Goal: Information Seeking & Learning: Learn about a topic

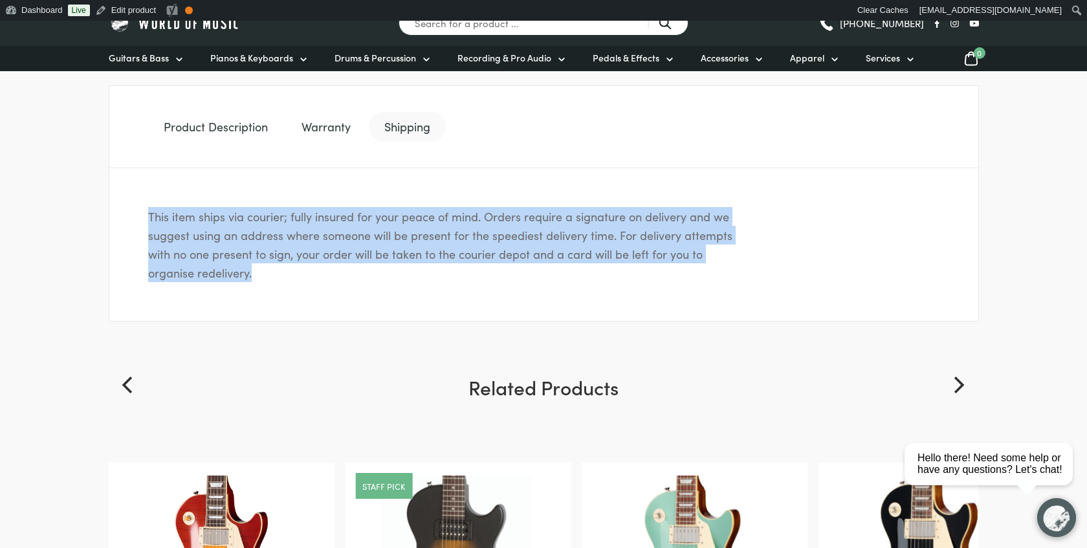
click at [326, 116] on link "Warranty" at bounding box center [326, 127] width 80 height 30
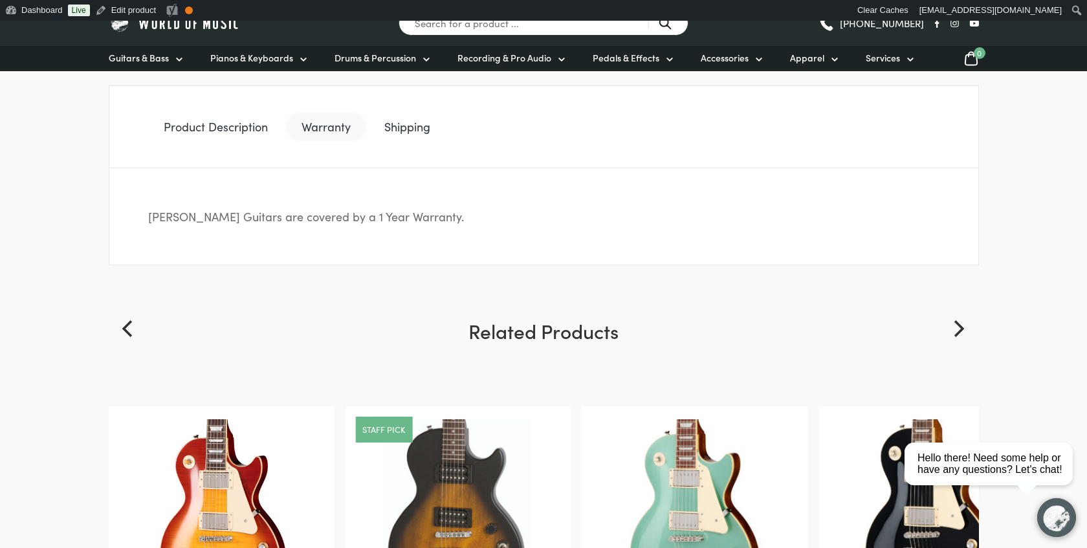
drag, startPoint x: 477, startPoint y: 217, endPoint x: 149, endPoint y: 219, distance: 327.4
click at [149, 219] on p "[PERSON_NAME] Guitars are covered by a 1 Year Warranty." at bounding box center [445, 216] width 595 height 19
copy p "[PERSON_NAME] Guitars are covered by a 1 Year Warranty."
click at [405, 120] on link "Shipping" at bounding box center [407, 127] width 77 height 30
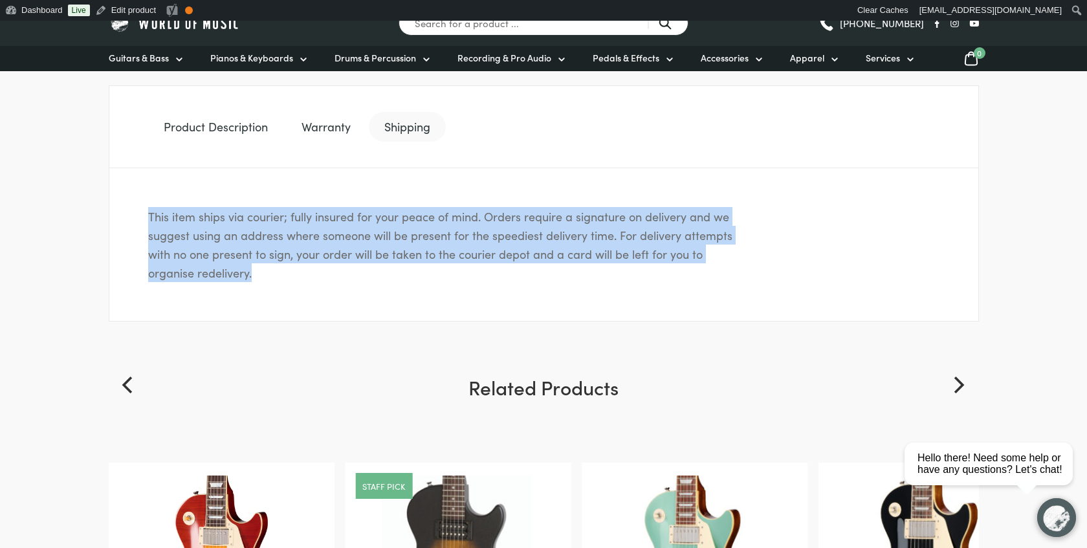
drag, startPoint x: 140, startPoint y: 213, endPoint x: 261, endPoint y: 282, distance: 138.8
click at [261, 282] on div "This item ships via courier; fully insured for your peace of mind. Orders requi…" at bounding box center [544, 244] width 870 height 153
copy p "This item ships via courier; fully insured for your peace of mind. Orders requi…"
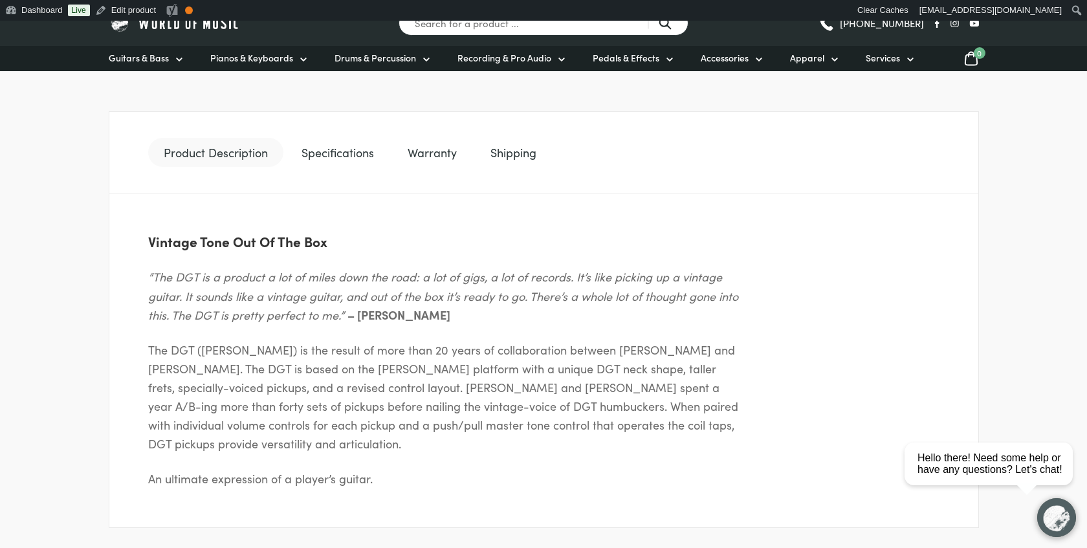
click at [323, 139] on link "Specifications" at bounding box center [338, 153] width 104 height 30
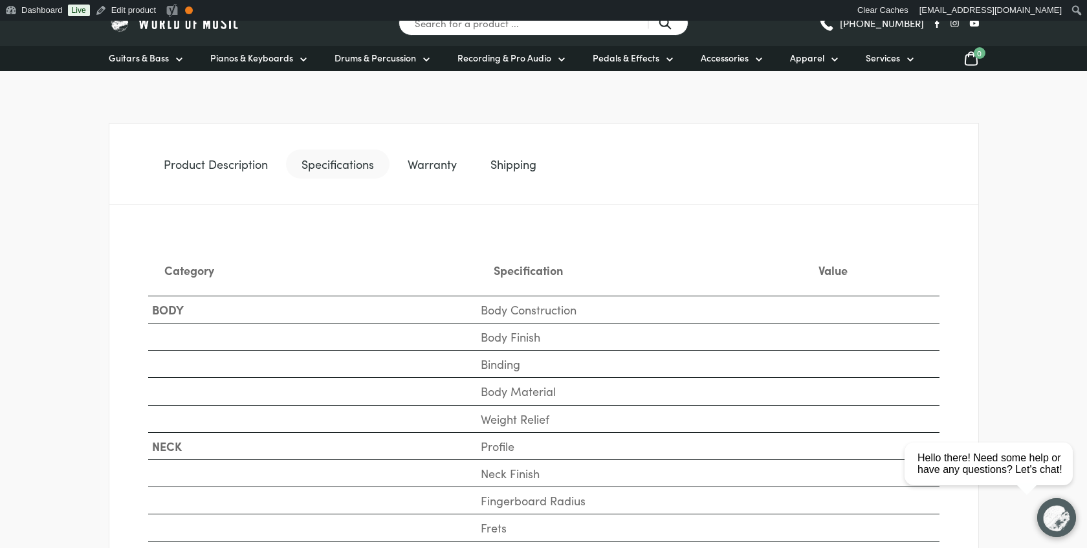
scroll to position [590, 0]
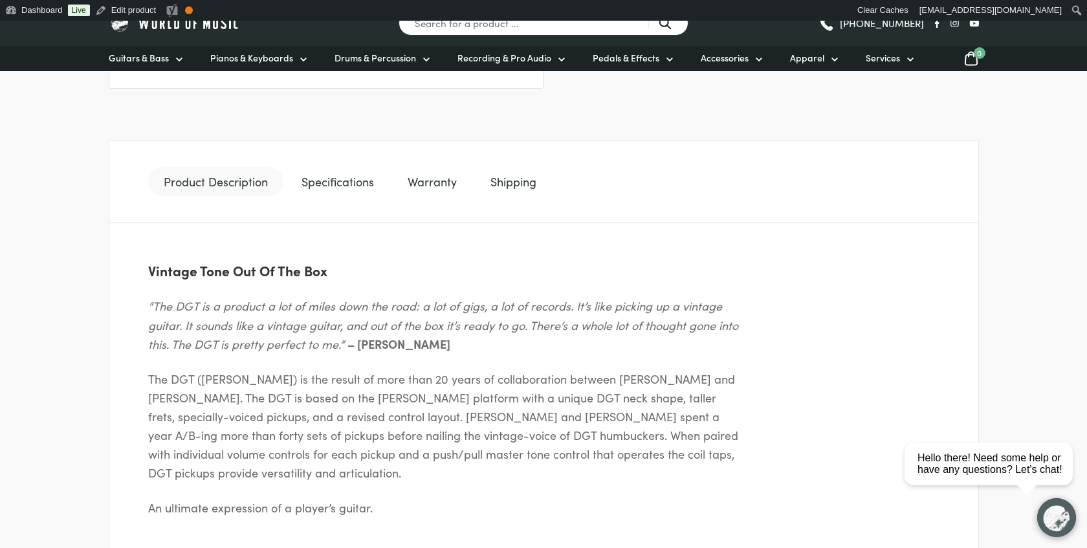
scroll to position [562, 0]
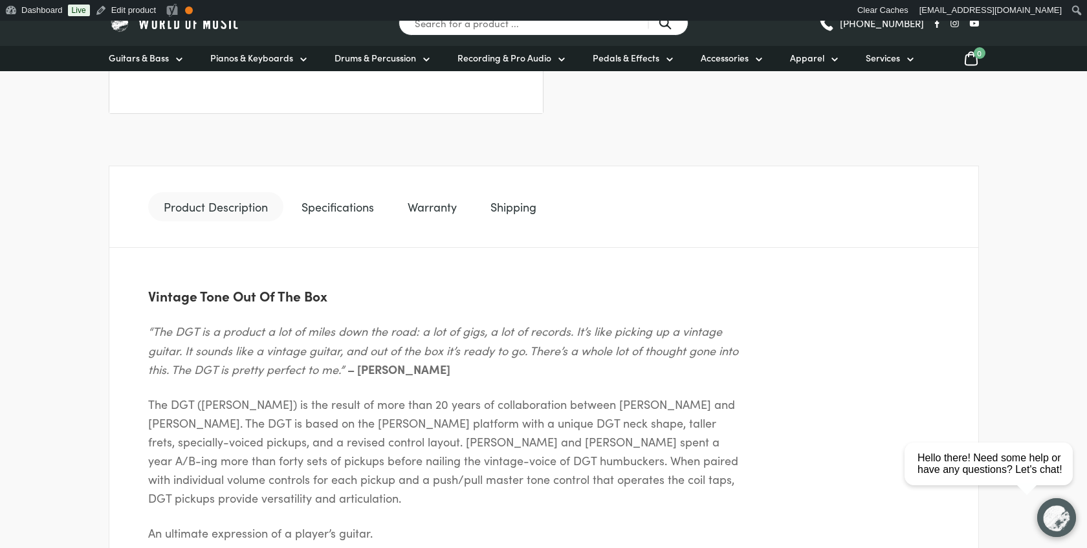
click at [352, 217] on link "Specifications" at bounding box center [338, 207] width 104 height 30
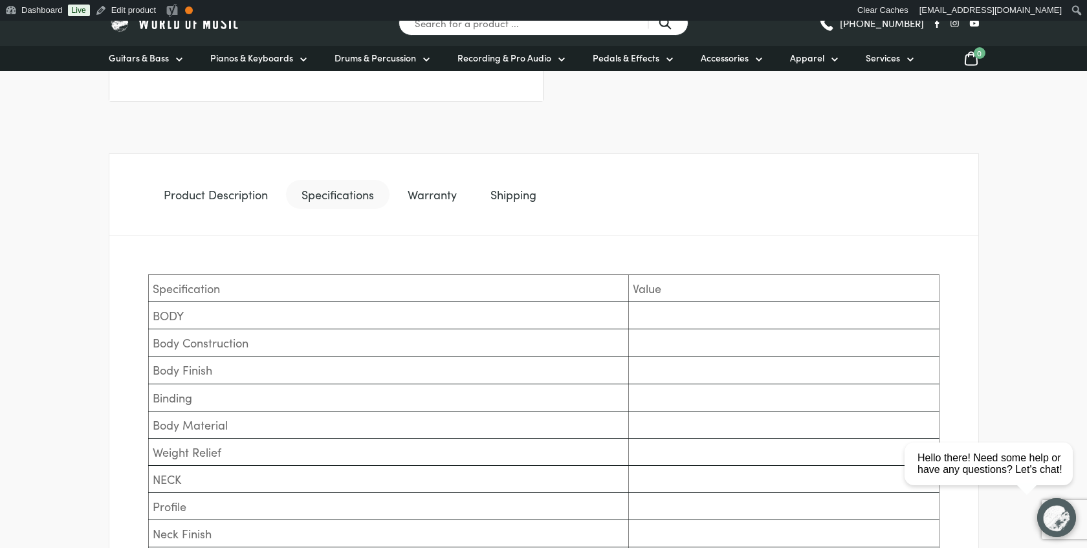
scroll to position [573, 0]
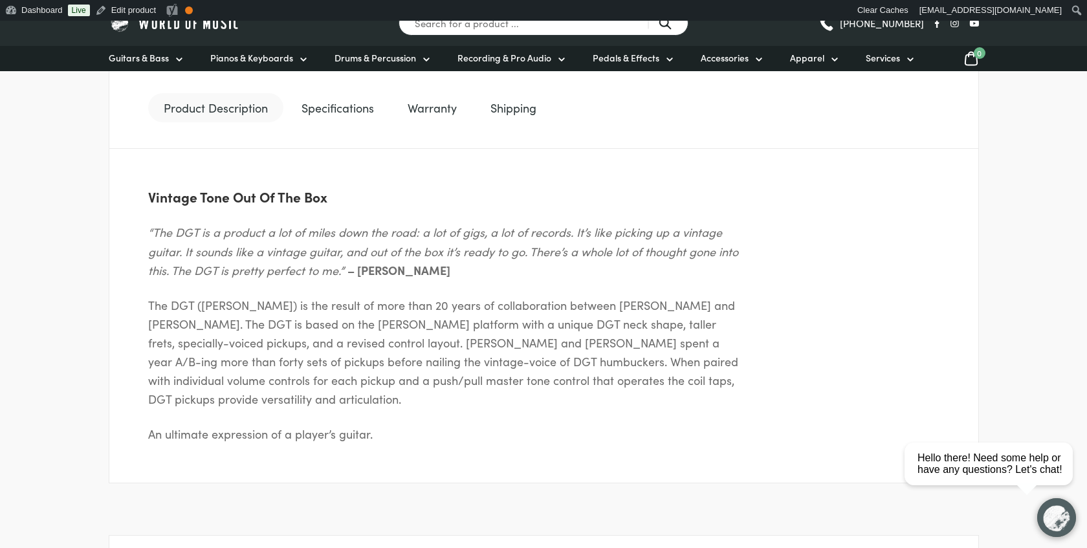
scroll to position [644, 0]
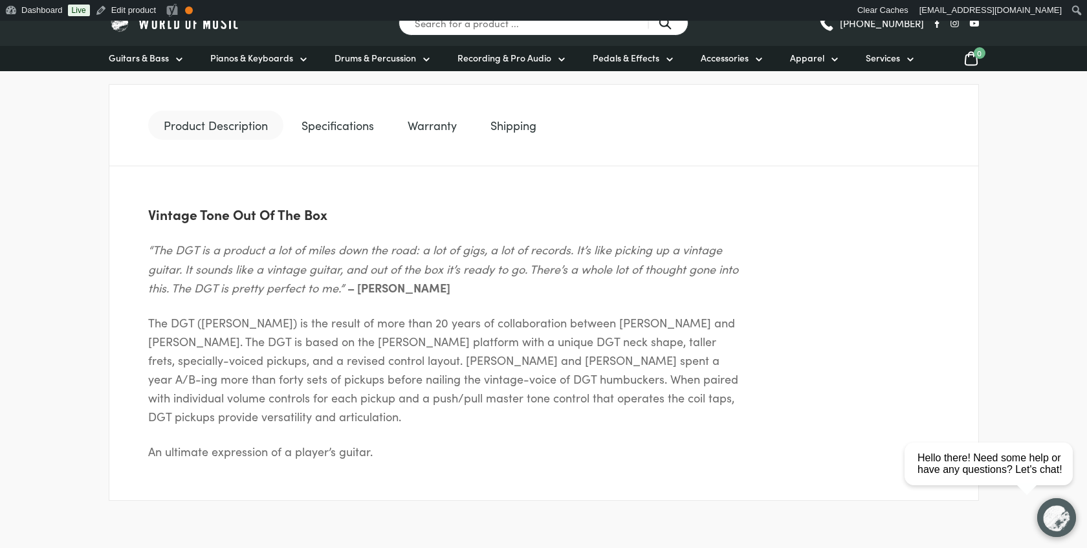
click at [344, 131] on link "Specifications" at bounding box center [338, 126] width 104 height 30
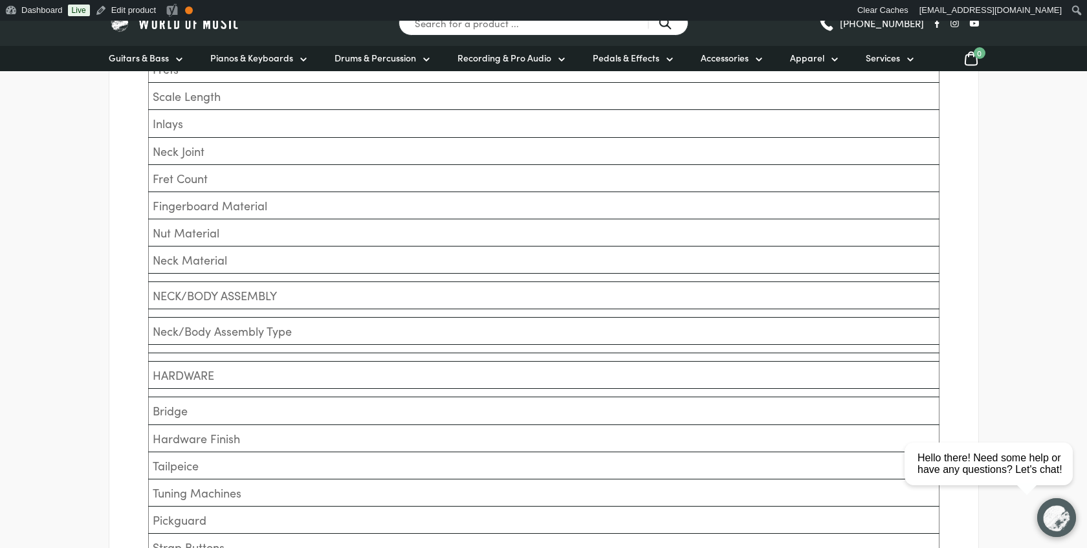
scroll to position [1111, 0]
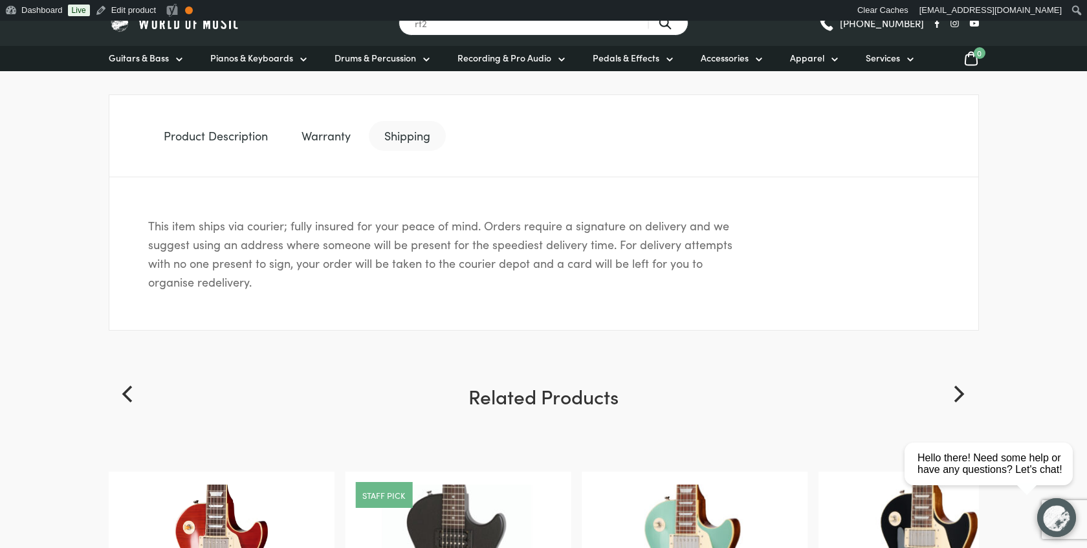
scroll to position [685, 0]
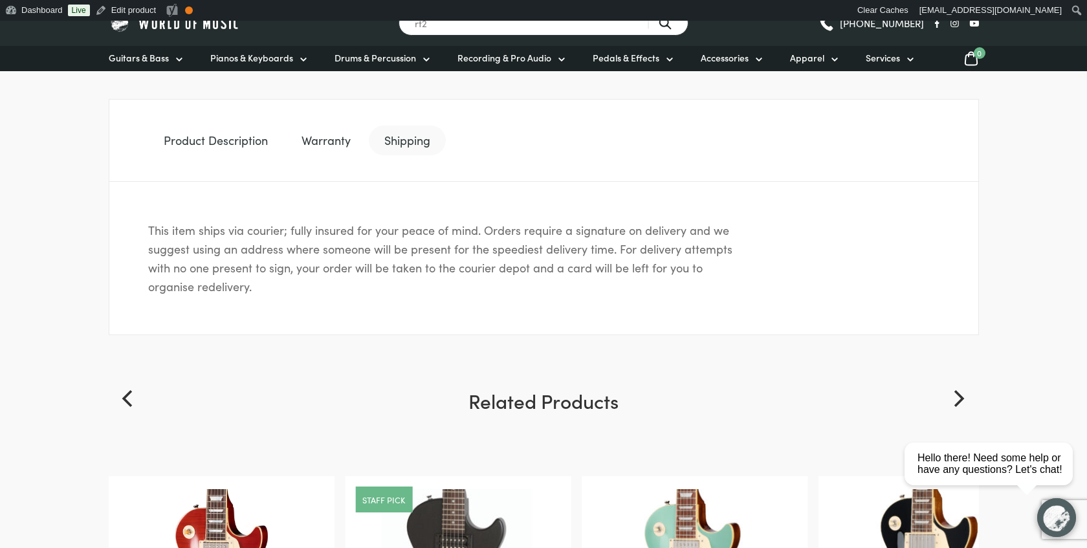
type input "rt2"
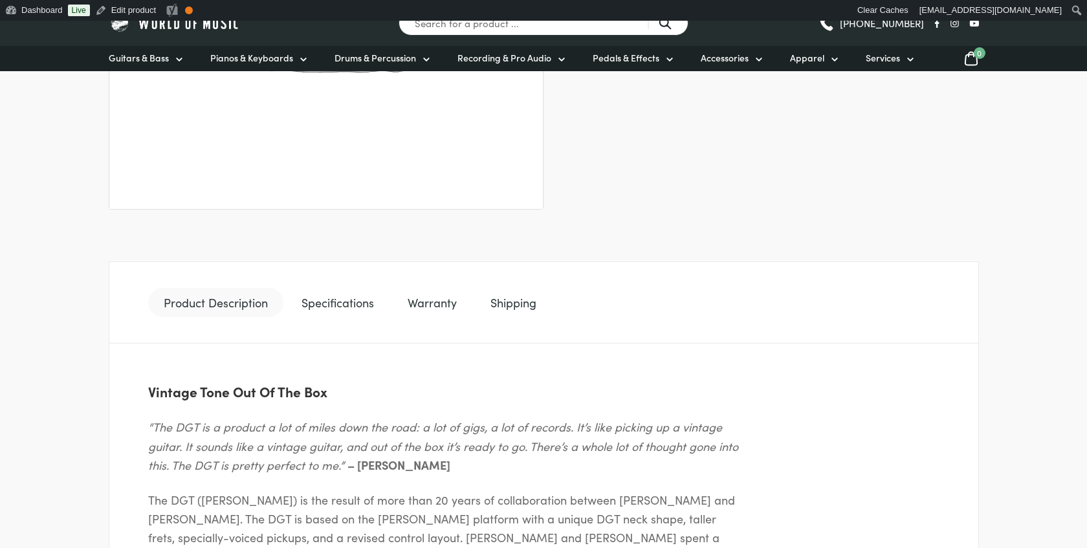
scroll to position [677, 0]
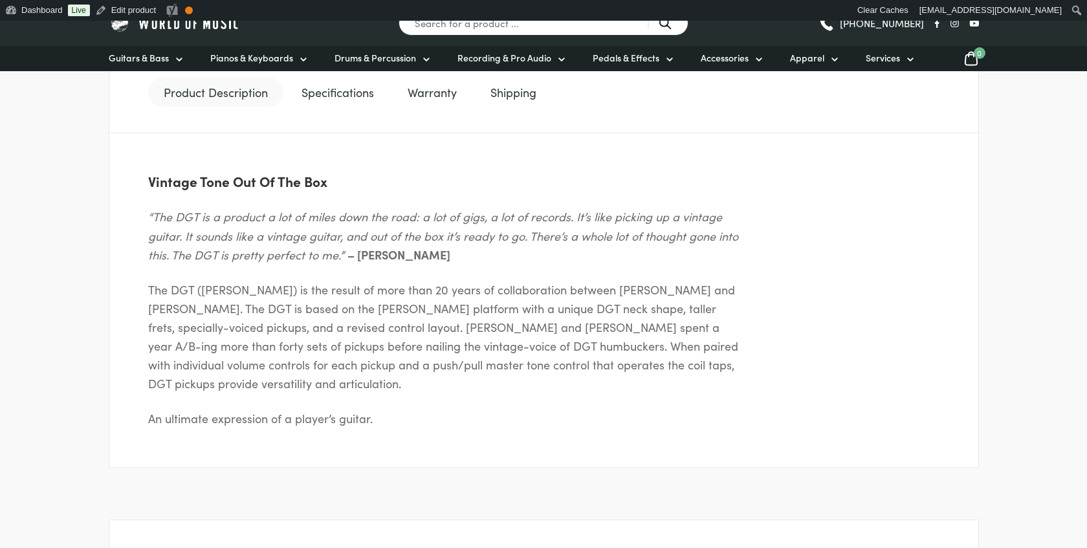
click at [360, 82] on link "Specifications" at bounding box center [338, 93] width 104 height 30
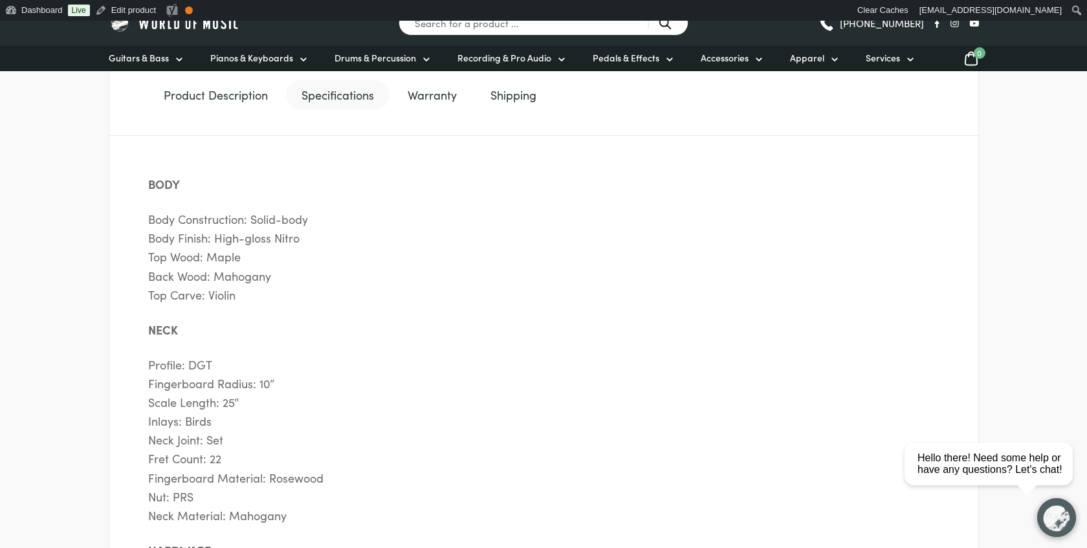
scroll to position [672, 0]
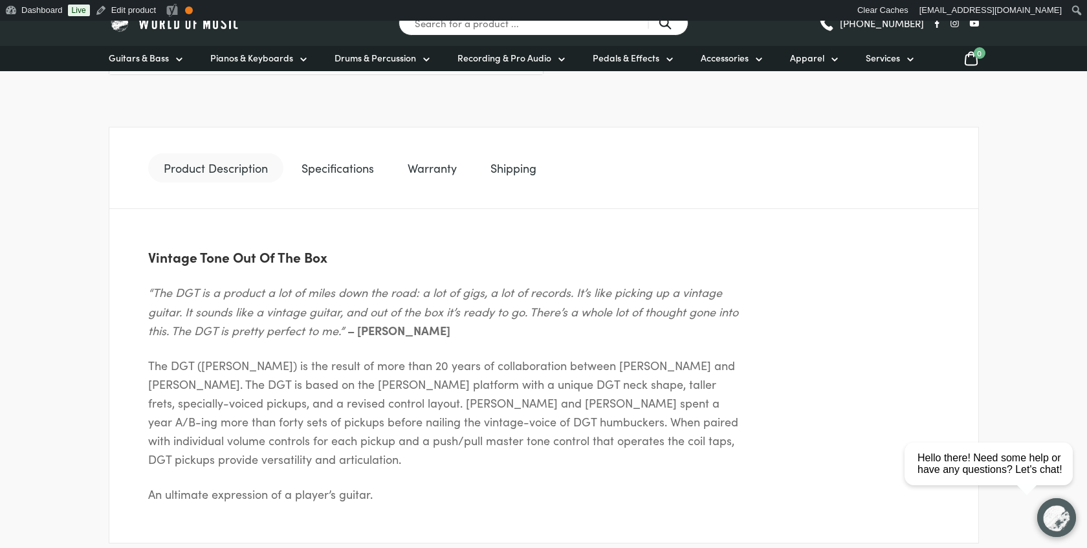
click at [355, 173] on link "Specifications" at bounding box center [338, 168] width 104 height 30
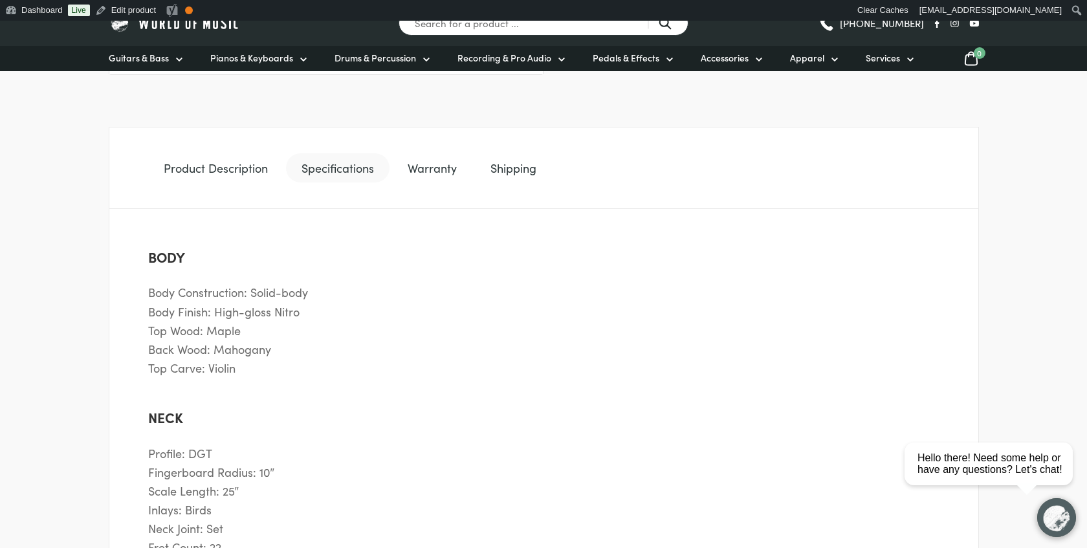
scroll to position [755, 0]
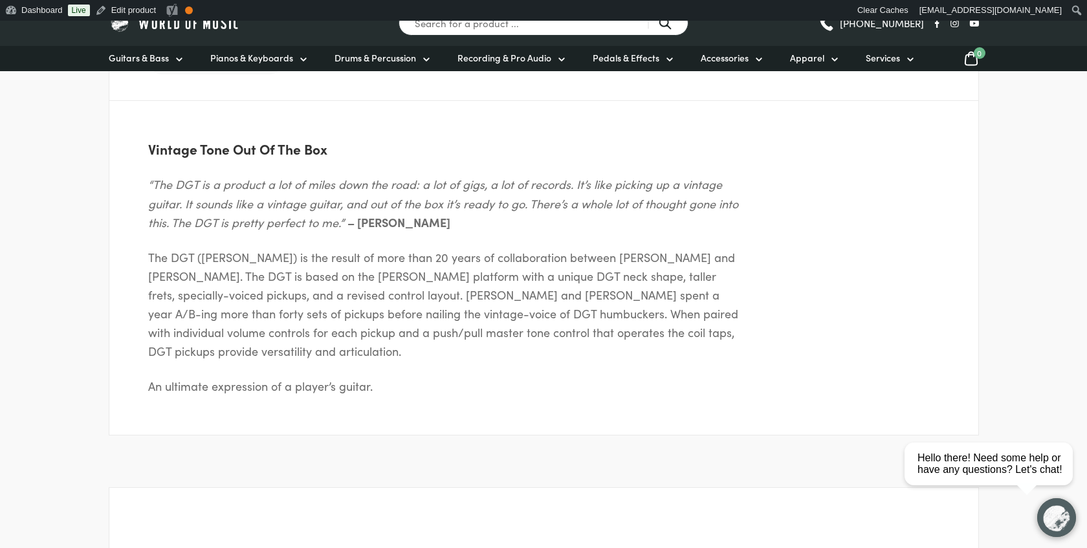
scroll to position [623, 0]
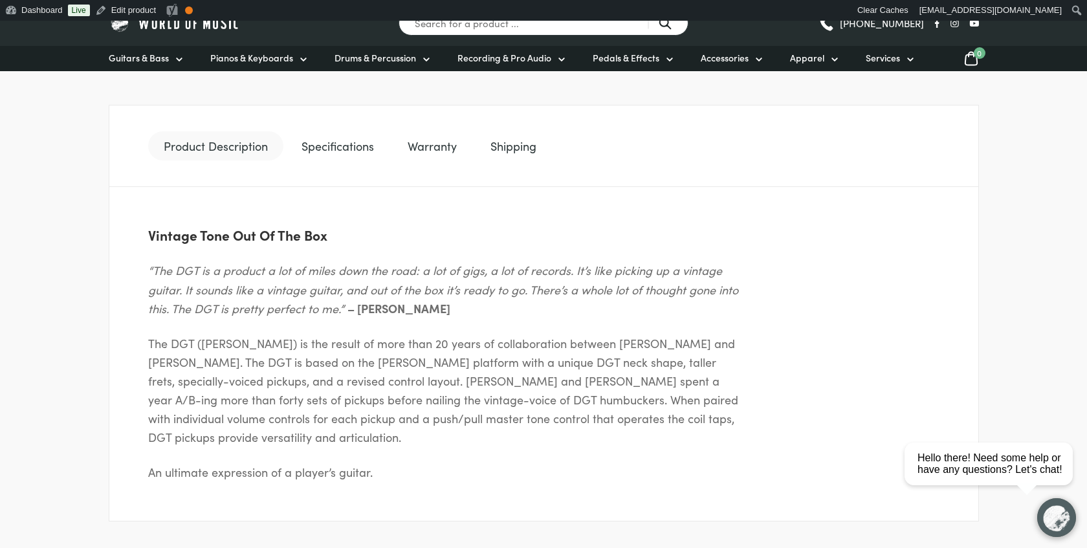
click at [356, 151] on link "Specifications" at bounding box center [338, 146] width 104 height 30
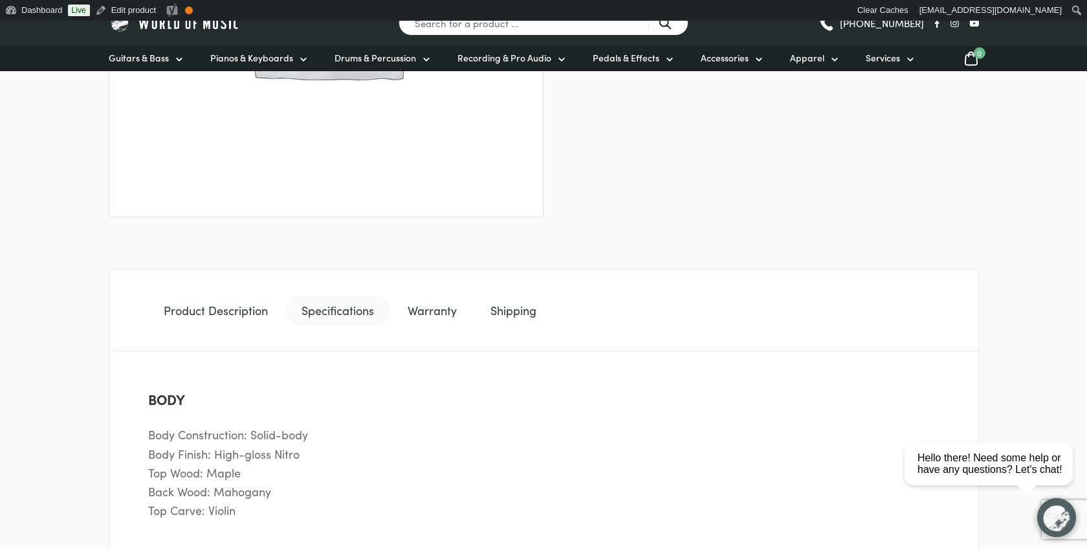
scroll to position [569, 0]
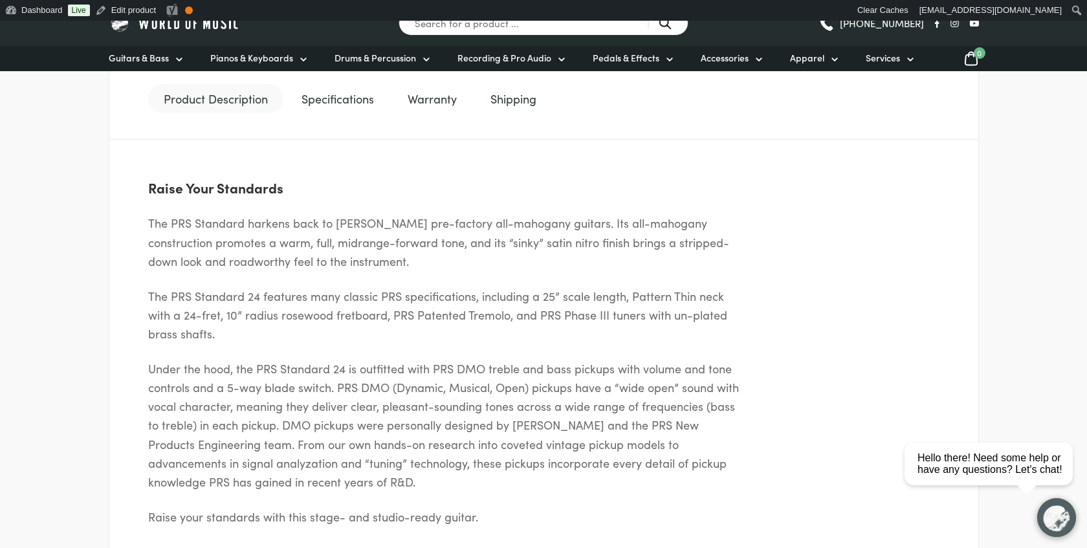
click at [326, 91] on link "Specifications" at bounding box center [338, 99] width 104 height 30
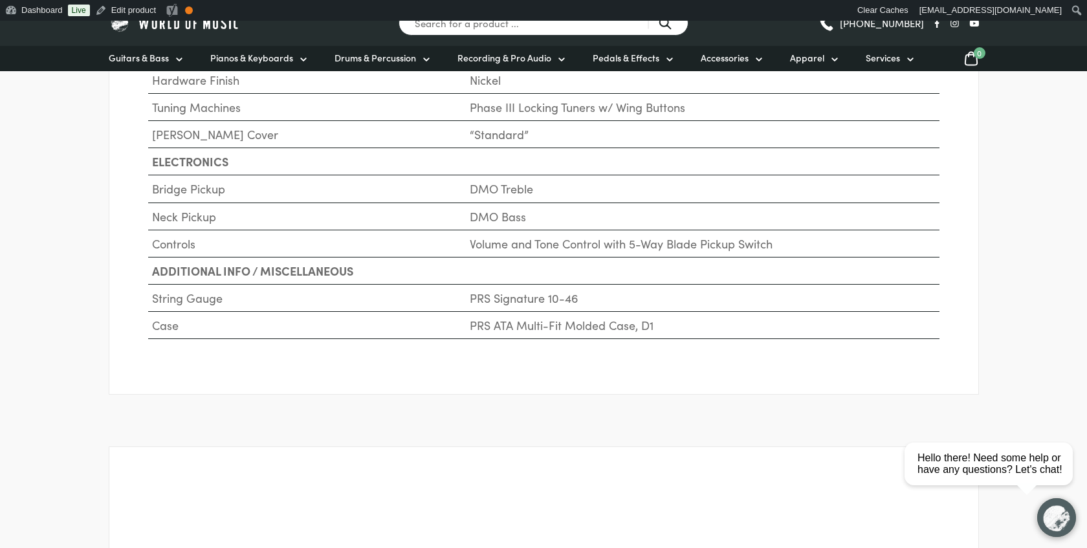
scroll to position [1304, 0]
